Goal: Task Accomplishment & Management: Use online tool/utility

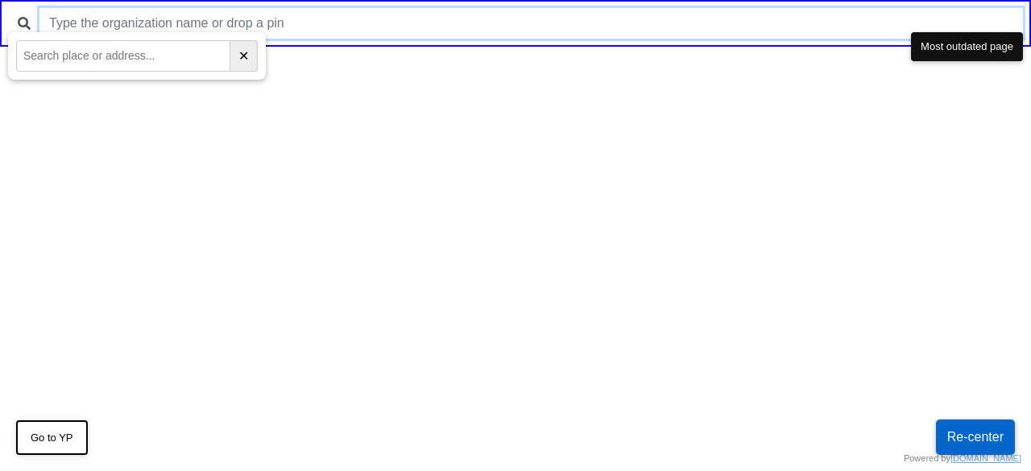
click at [245, 15] on input "text" at bounding box center [531, 23] width 984 height 31
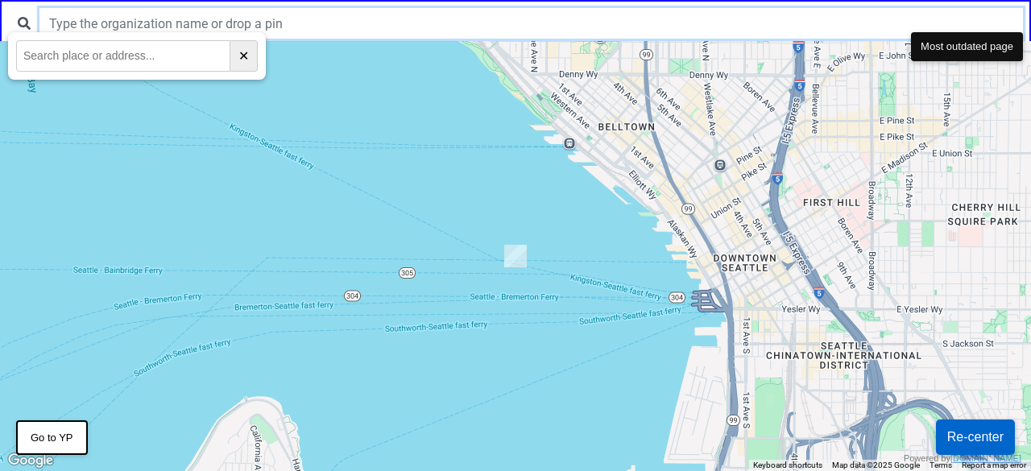
type input "h"
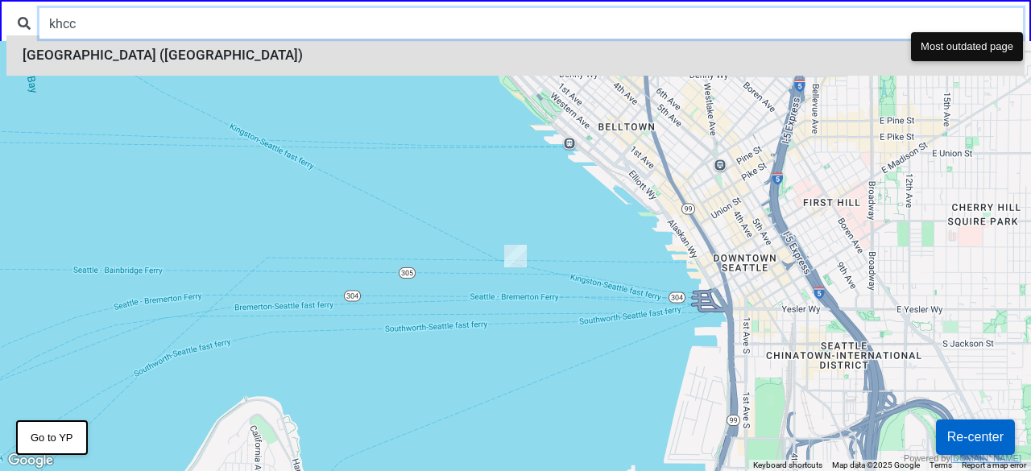
type input "khcc"
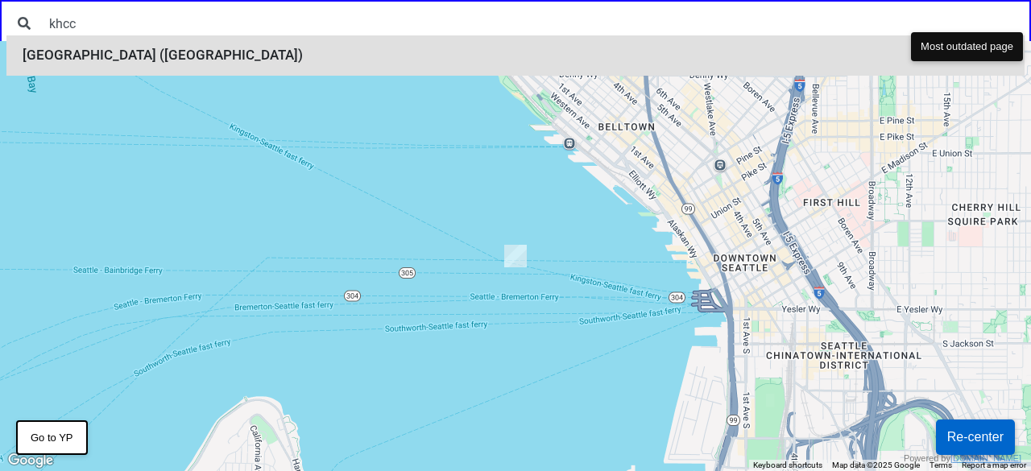
click at [213, 51] on li "Kingsbridge Heights Community Center (KHCC)" at bounding box center [515, 55] width 1019 height 40
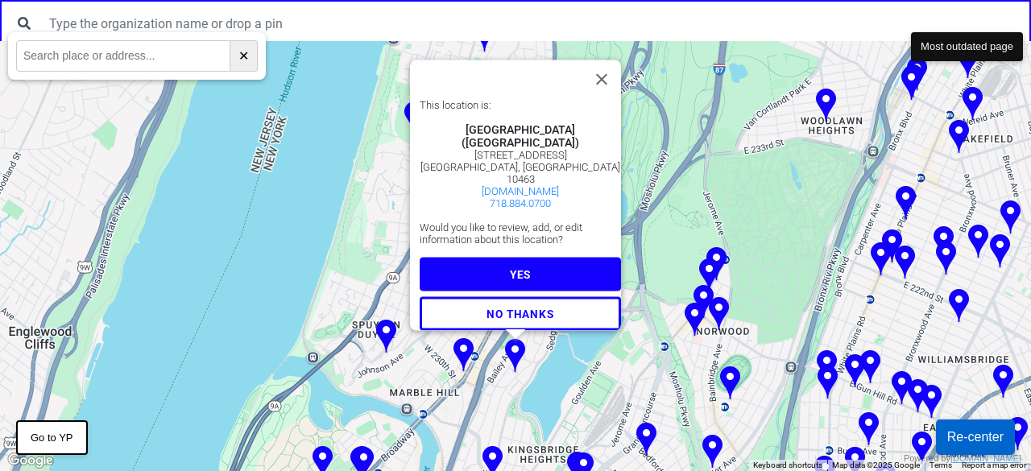
click at [516, 268] on span "YES" at bounding box center [520, 274] width 21 height 13
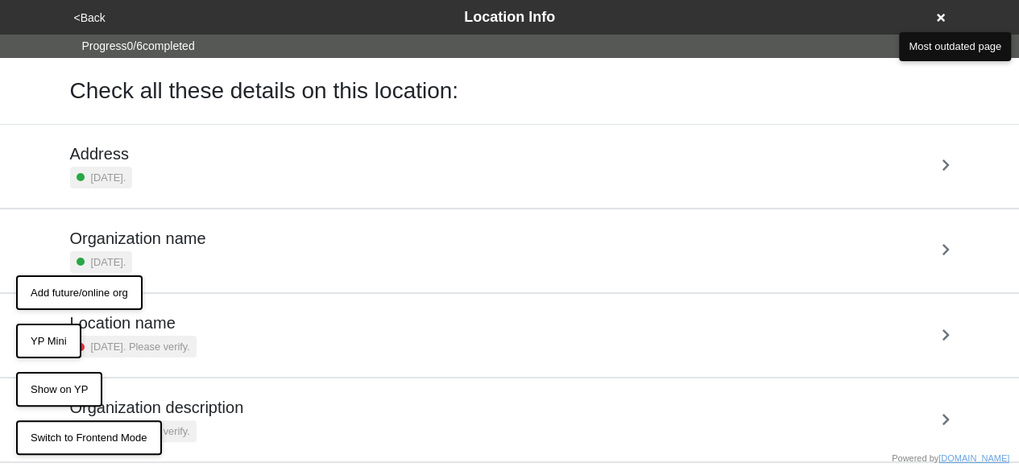
click at [540, 55] on div "Progress 0 / 6 completed" at bounding box center [509, 46] width 1019 height 23
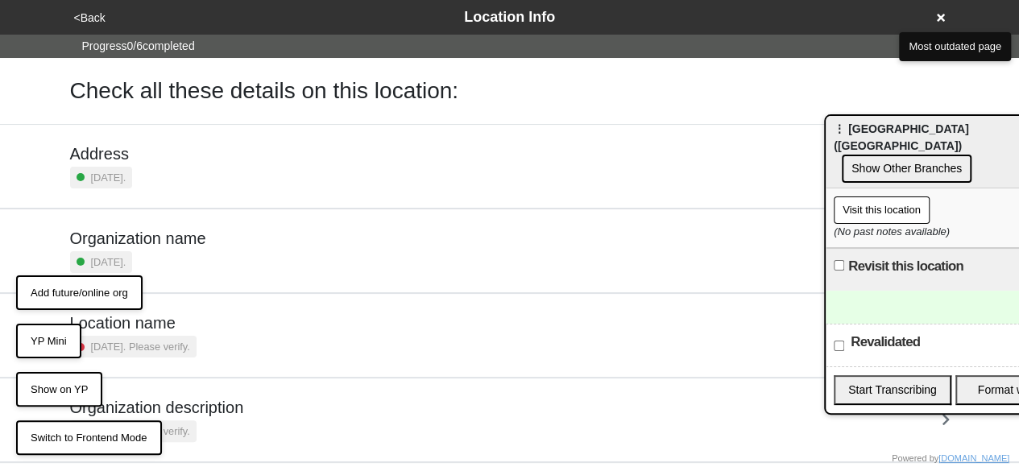
drag, startPoint x: 86, startPoint y: 94, endPoint x: 894, endPoint y: 128, distance: 808.9
click at [894, 128] on div "⋮ Kingsbridge Heights Community Center (KHCC) Show Other Branches" at bounding box center [953, 152] width 255 height 73
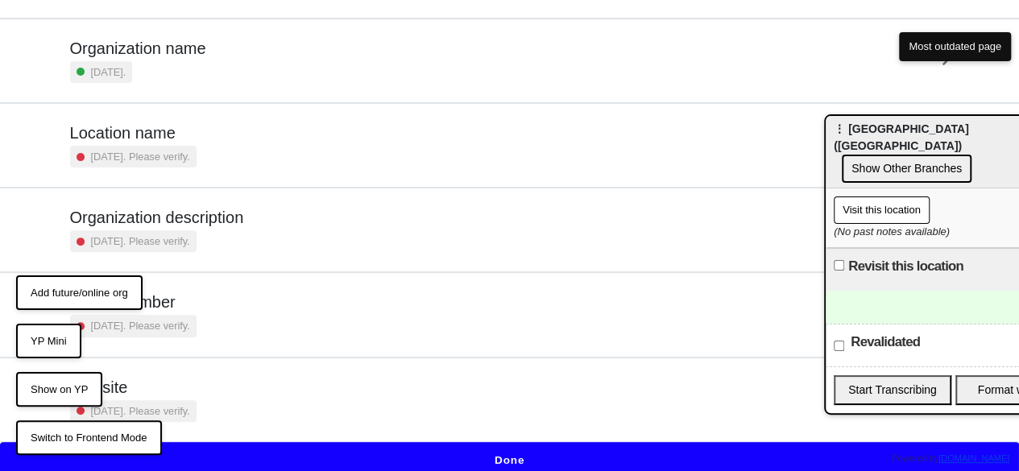
scroll to position [194, 0]
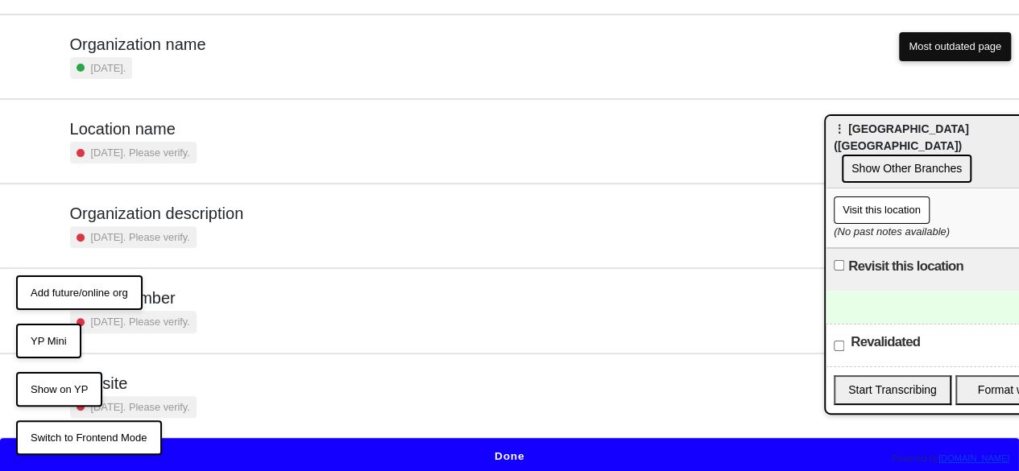
click at [502, 446] on button "Done" at bounding box center [509, 456] width 1019 height 37
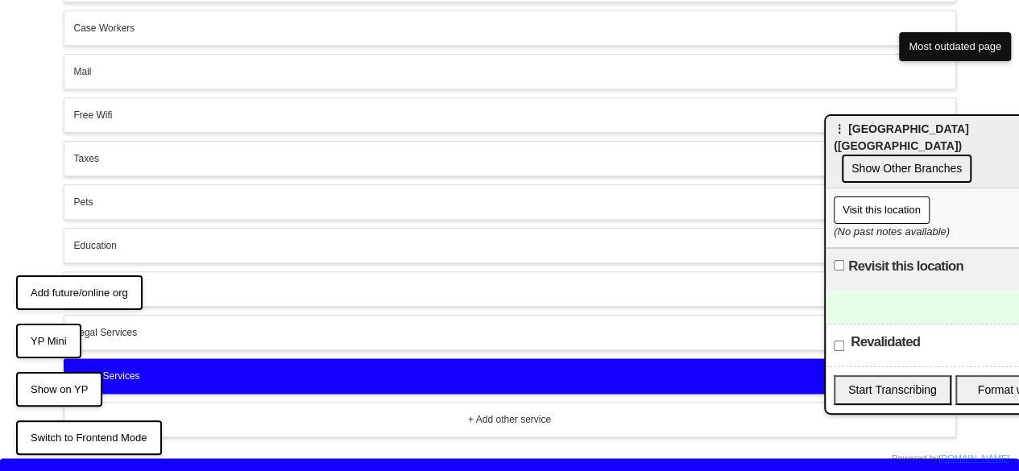
scroll to position [832, 0]
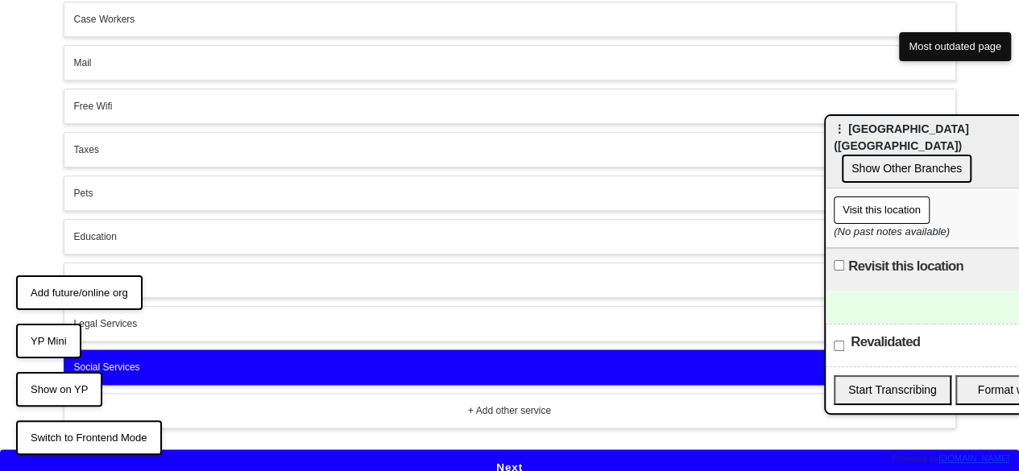
click at [505, 463] on button "Next" at bounding box center [509, 468] width 1019 height 37
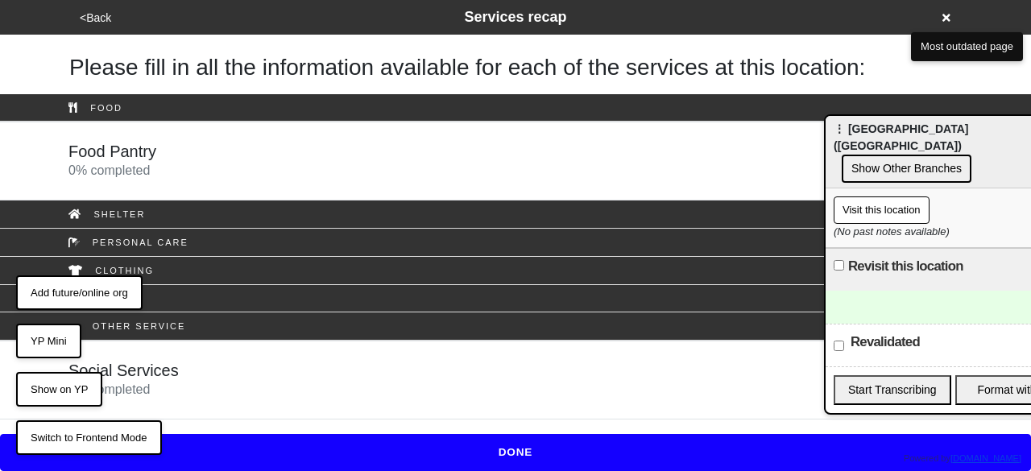
click at [255, 373] on div "Social Services 0 % completed" at bounding box center [515, 380] width 919 height 39
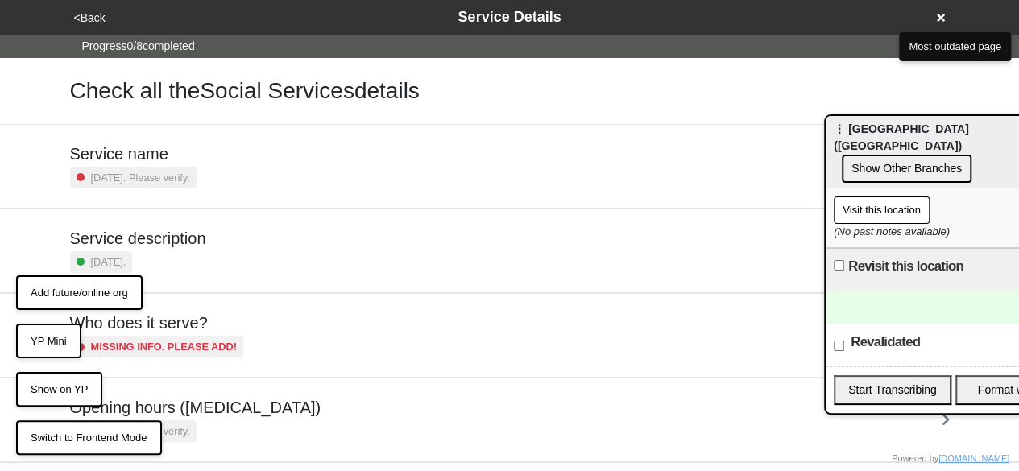
click at [248, 247] on div "Service description 6 months ago." at bounding box center [510, 251] width 880 height 44
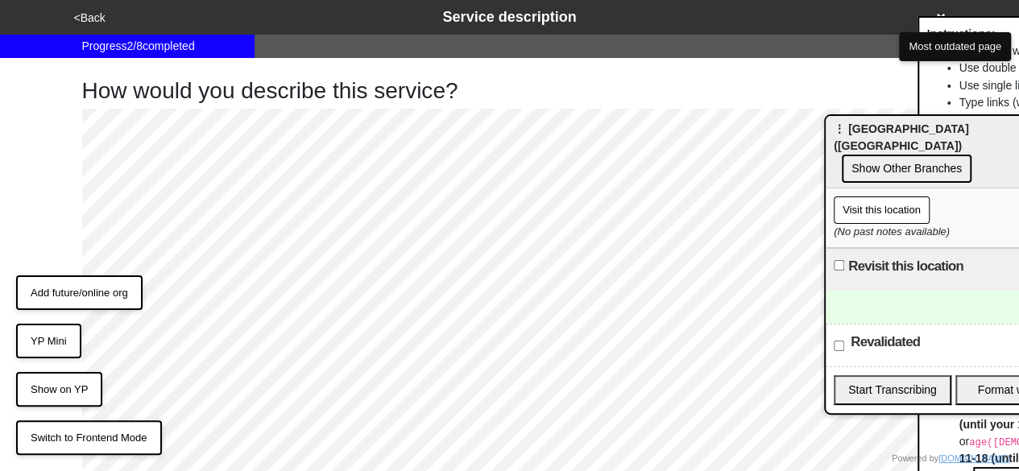
click at [103, 11] on button "<Back" at bounding box center [89, 18] width 41 height 19
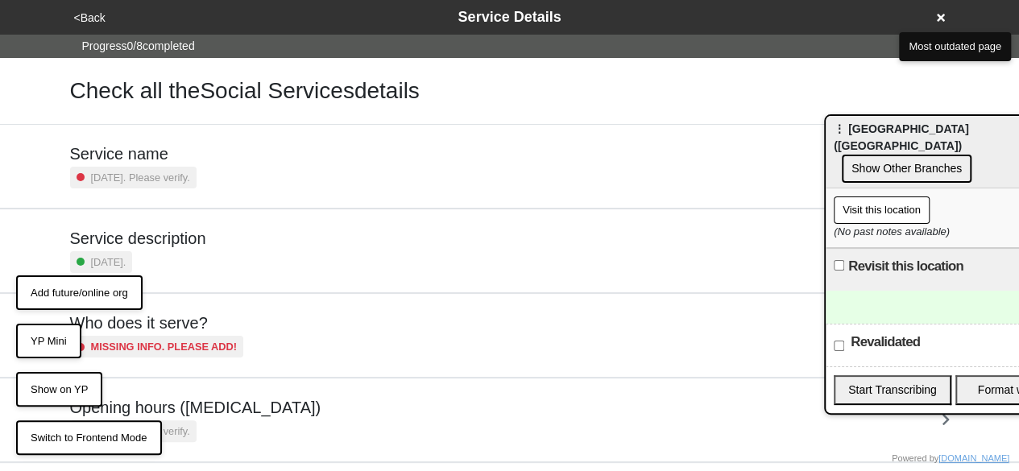
scroll to position [363, 0]
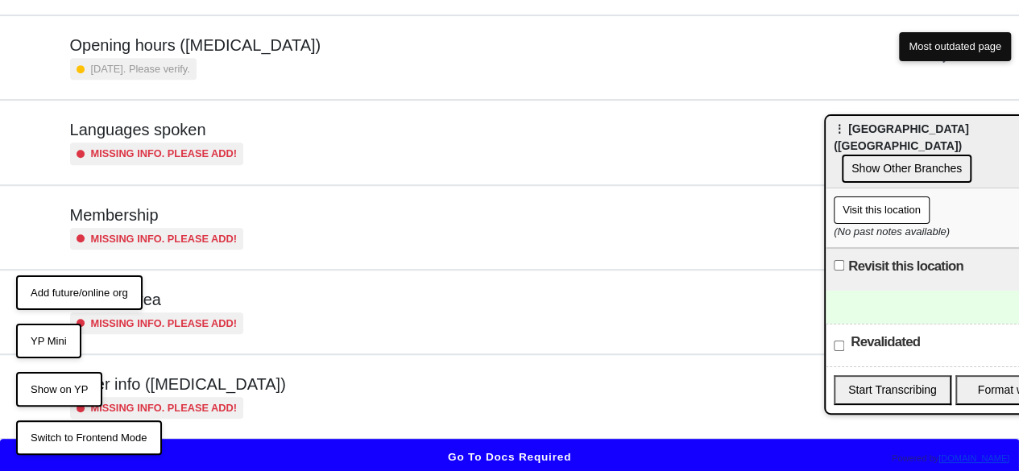
click at [306, 397] on div "Other info (coronavirus) Missing info. Please add!" at bounding box center [510, 397] width 880 height 44
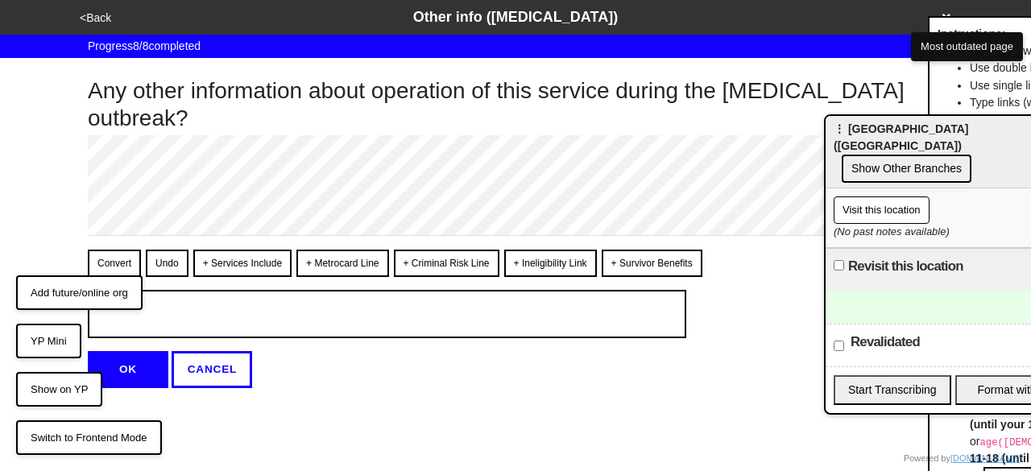
click at [101, 16] on button "<Back" at bounding box center [95, 18] width 41 height 19
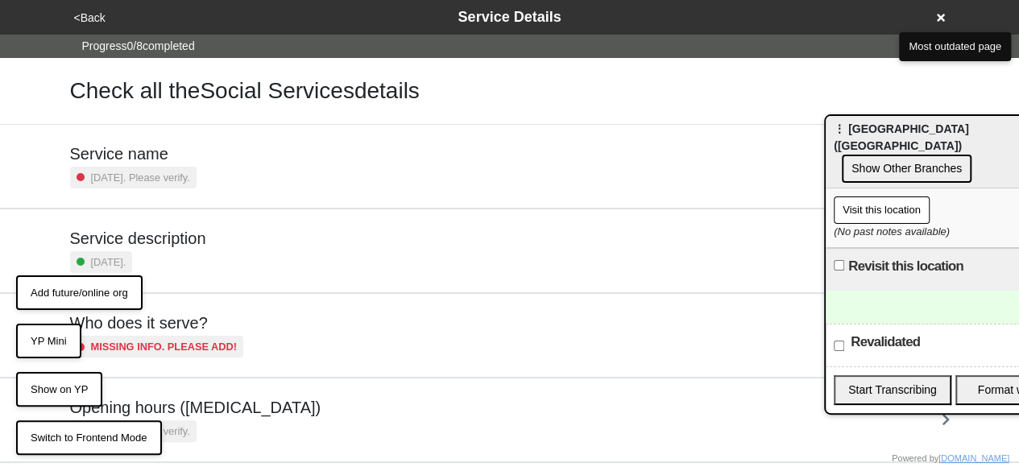
click at [194, 235] on h5 "Service description" at bounding box center [138, 238] width 136 height 19
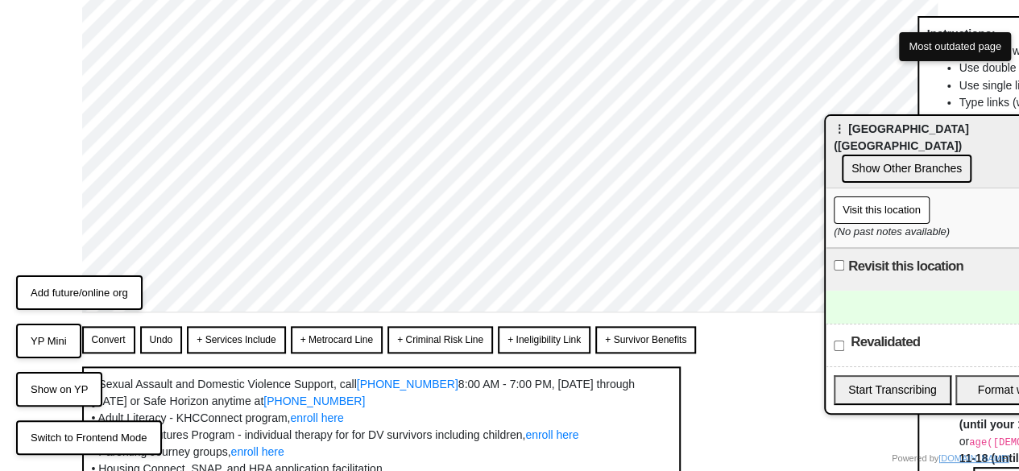
scroll to position [564, 0]
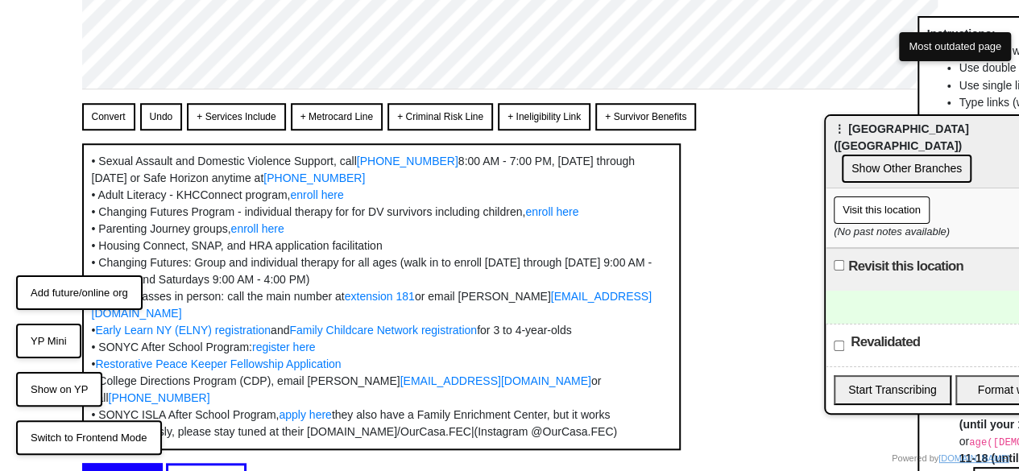
click at [97, 122] on button "Convert" at bounding box center [108, 116] width 53 height 27
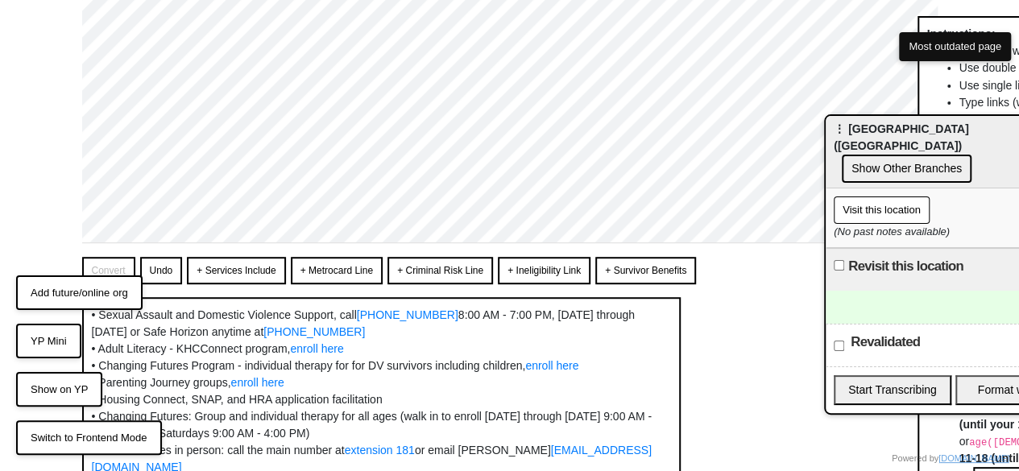
scroll to position [416, 0]
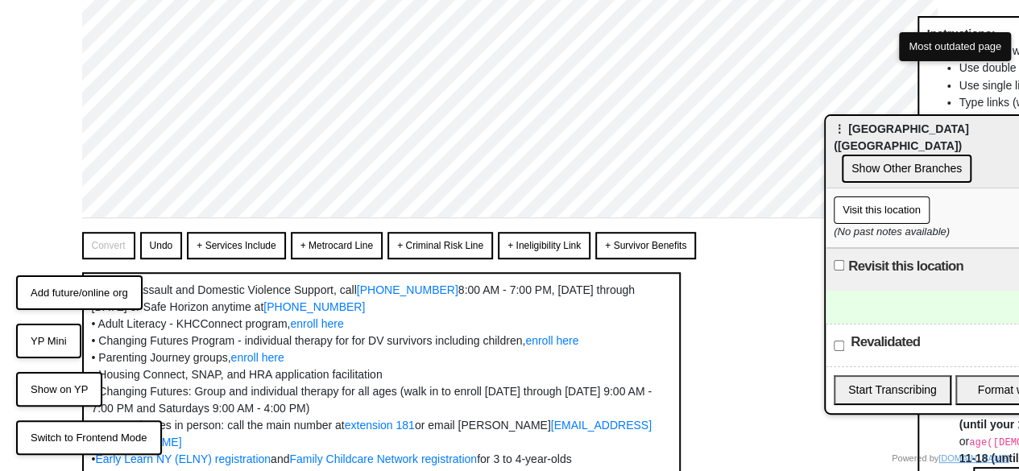
click at [218, 245] on button "+ Services Include" at bounding box center [236, 245] width 98 height 27
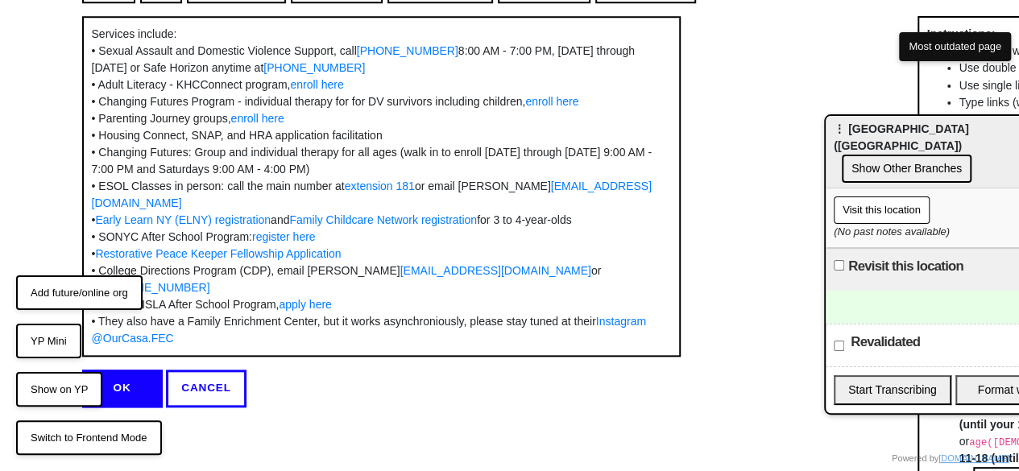
scroll to position [757, 0]
click at [148, 384] on button "OK" at bounding box center [122, 387] width 81 height 37
type textarea "x"
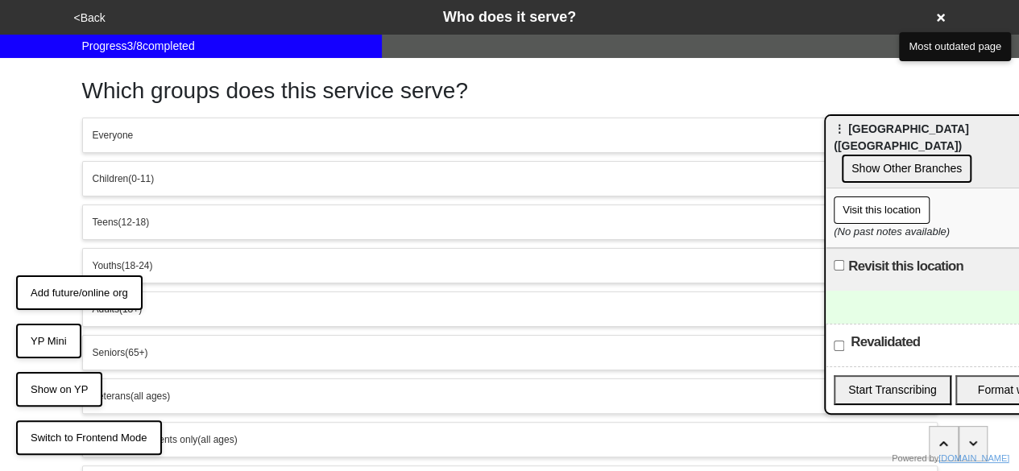
click at [90, 15] on button "<Back" at bounding box center [89, 18] width 41 height 19
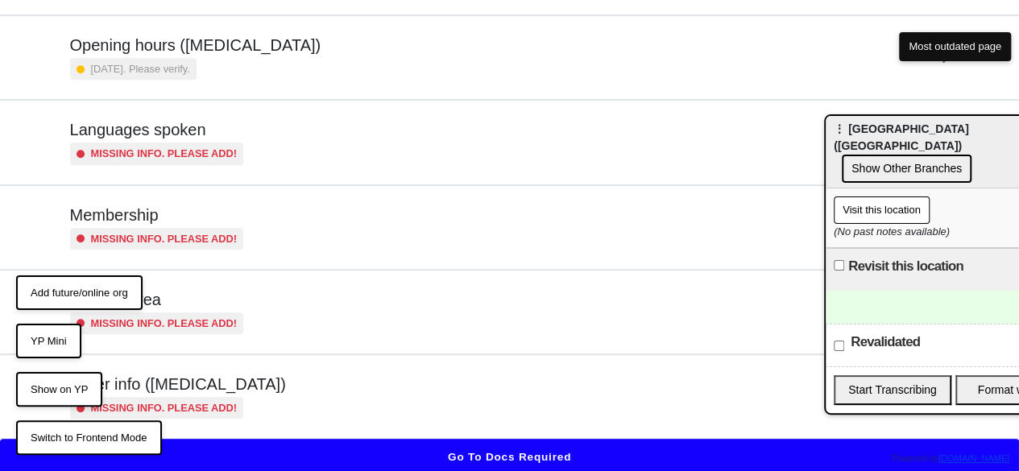
click at [873, 291] on div at bounding box center [953, 307] width 255 height 33
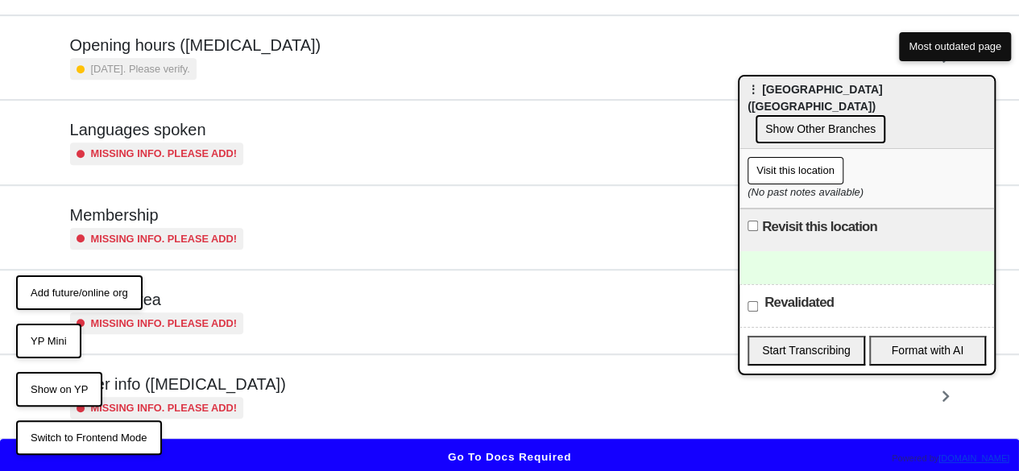
drag, startPoint x: 869, startPoint y: 119, endPoint x: 769, endPoint y: 73, distance: 110.0
click at [769, 77] on div "⋮ Kingsbridge Heights Community Center (KHCC) Show Other Branches" at bounding box center [867, 113] width 255 height 73
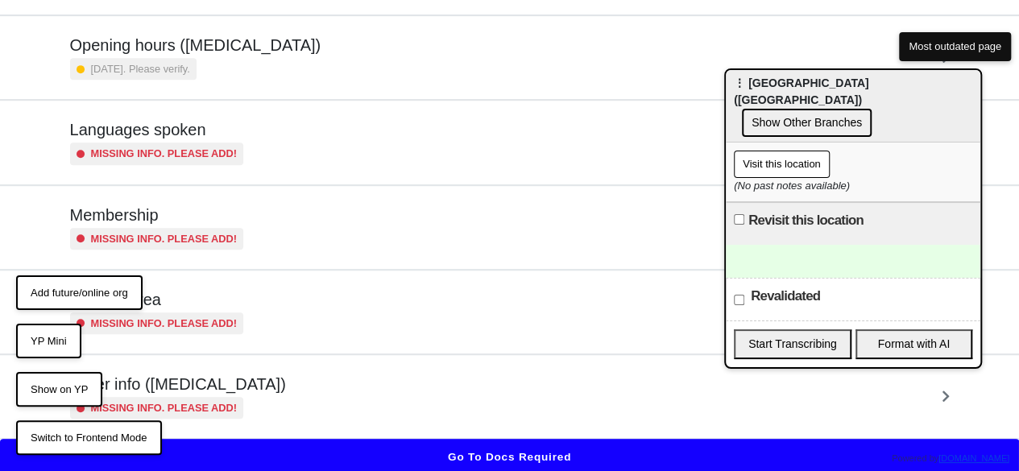
click at [743, 214] on input "Revisit this location" at bounding box center [739, 219] width 10 height 10
checkbox input "true"
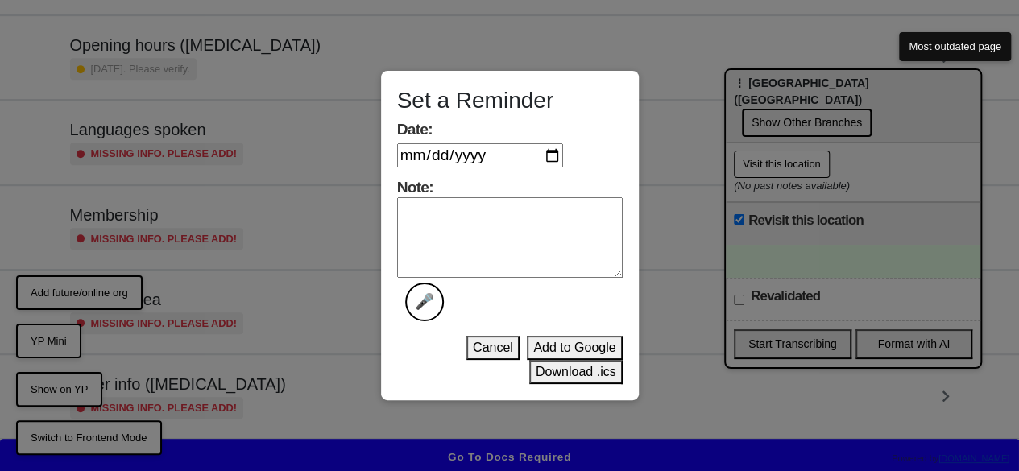
click at [557, 156] on input "Date:" at bounding box center [480, 155] width 166 height 24
type input "2025-11-21"
click at [495, 240] on textarea "Note: 🎤" at bounding box center [510, 237] width 226 height 81
paste textarea "koro@khcc-nyc.org>"
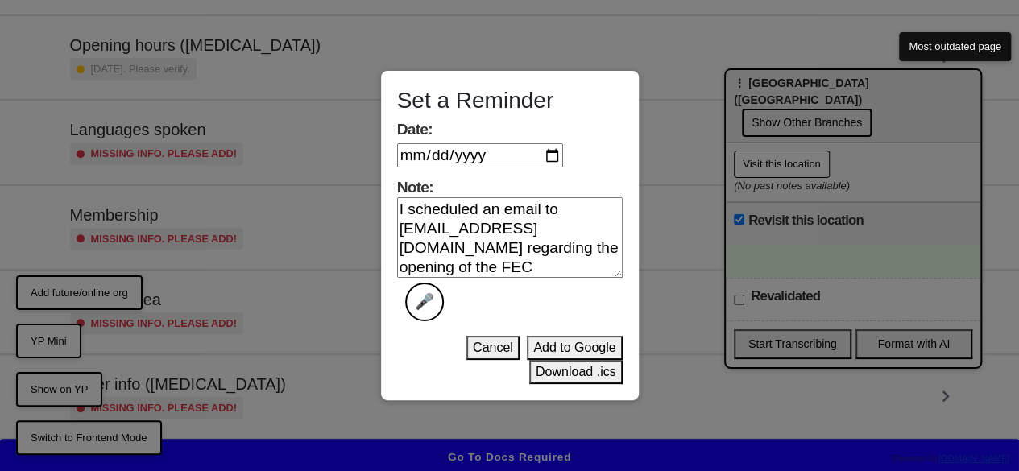
type textarea "I scheduled an email to koro@khcc-nyc.org regarding the opening of the FEC"
click at [589, 342] on button "Add to Google" at bounding box center [574, 348] width 95 height 24
